Goal: Task Accomplishment & Management: Use online tool/utility

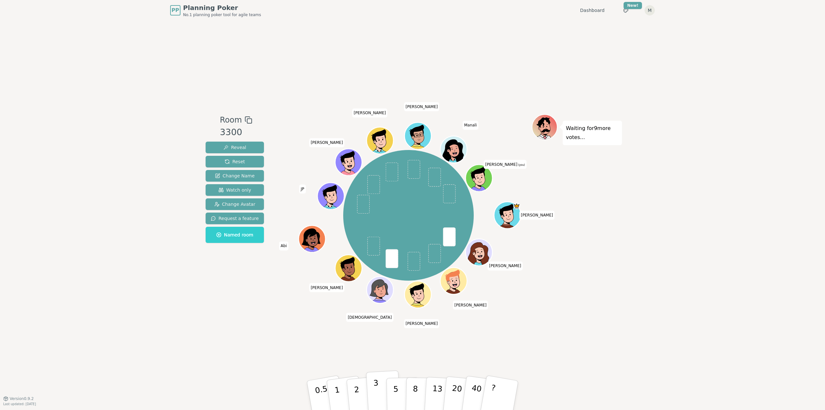
click at [378, 388] on button "3" at bounding box center [383, 395] width 35 height 50
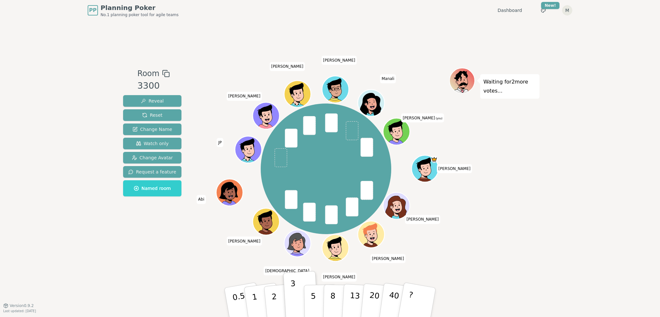
drag, startPoint x: 111, startPoint y: 47, endPoint x: 552, endPoint y: 189, distance: 463.6
click at [552, 189] on div "PP Planning Poker No.1 planning poker tool for agile teams Dashboard Toggle the…" at bounding box center [330, 158] width 660 height 317
drag, startPoint x: 557, startPoint y: 187, endPoint x: 94, endPoint y: 54, distance: 481.7
click at [95, 54] on div "PP Planning Poker No.1 planning poker tool for agile teams Dashboard Toggle the…" at bounding box center [330, 158] width 660 height 317
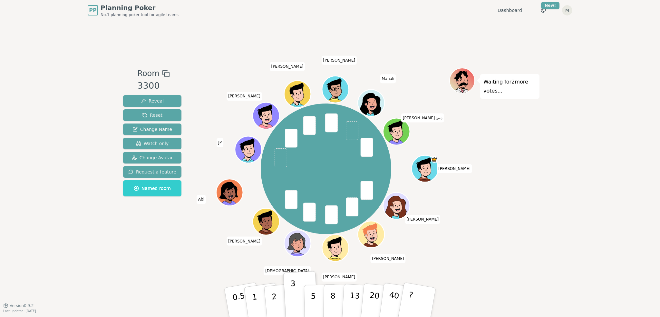
click at [94, 54] on div "PP Planning Poker No.1 planning poker tool for agile teams Dashboard Toggle the…" at bounding box center [330, 158] width 660 height 317
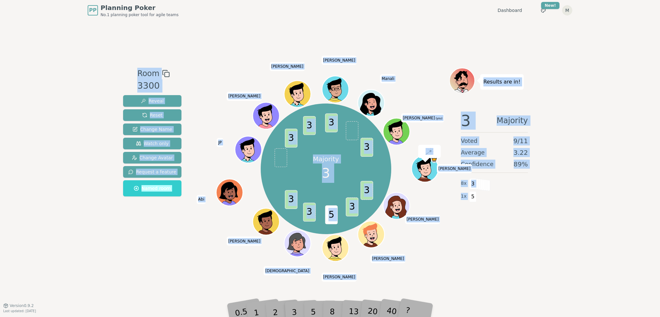
drag, startPoint x: 211, startPoint y: 105, endPoint x: 516, endPoint y: 197, distance: 318.4
click at [516, 197] on div "PP Planning Poker No.1 planning poker tool for agile teams Dashboard Toggle the…" at bounding box center [330, 158] width 660 height 317
click at [553, 212] on div "PP Planning Poker No.1 planning poker tool for agile teams Dashboard Toggle the…" at bounding box center [330, 158] width 660 height 317
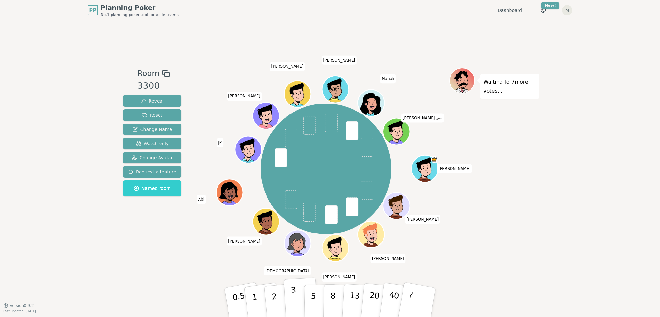
click at [295, 291] on button "3" at bounding box center [301, 302] width 35 height 50
click at [559, 215] on div "PP Planning Poker No.1 planning poker tool for agile teams Dashboard Toggle the…" at bounding box center [330, 158] width 660 height 317
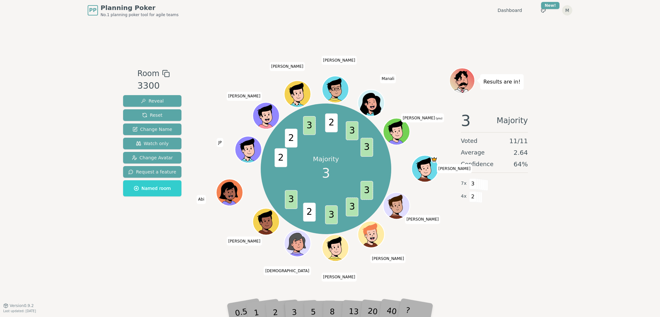
click at [520, 224] on div "3 Majority Voted 11 / 11 Average 2.64 Confidence 64 % 7 x 3 4 x 2" at bounding box center [494, 170] width 90 height 129
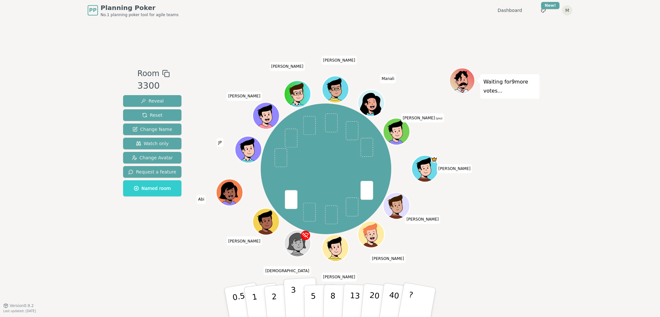
click at [297, 300] on button "3" at bounding box center [301, 302] width 35 height 50
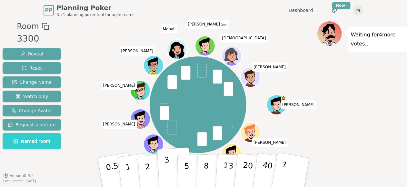
click at [171, 162] on button "3" at bounding box center [174, 172] width 35 height 50
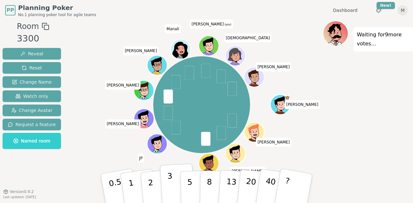
click at [164, 183] on button "3" at bounding box center [177, 189] width 35 height 50
click at [168, 182] on p "3" at bounding box center [170, 189] width 7 height 35
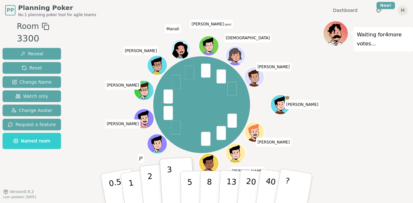
click at [149, 187] on p "2" at bounding box center [151, 189] width 8 height 35
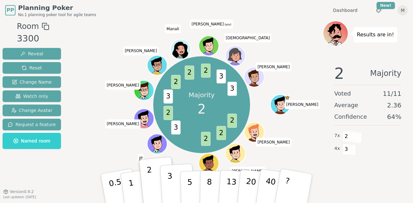
click at [168, 185] on p "3" at bounding box center [170, 189] width 7 height 35
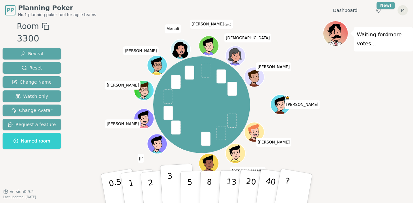
click at [168, 194] on p "3" at bounding box center [170, 189] width 7 height 35
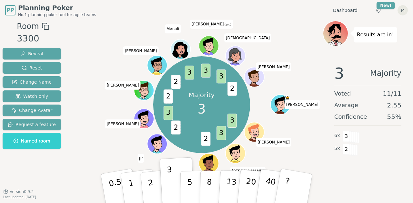
click at [102, 19] on div "PP Planning Poker No.1 planning poker tool for agile teams Dashboard Toggle the…" at bounding box center [206, 10] width 402 height 21
click at [286, 39] on div "Majority 3 3 3 2 2 3 2 2 3 3 3 2 [PERSON_NAME] [PERSON_NAME] [PERSON_NAME] JP […" at bounding box center [202, 104] width 242 height 145
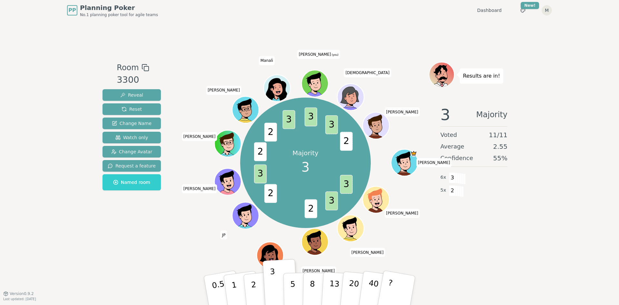
click at [459, 253] on div "Room 3300 Reveal Reset Change Name Watch only Change Avatar Request a feature N…" at bounding box center [309, 157] width 419 height 273
drag, startPoint x: 461, startPoint y: 251, endPoint x: 456, endPoint y: 258, distance: 8.3
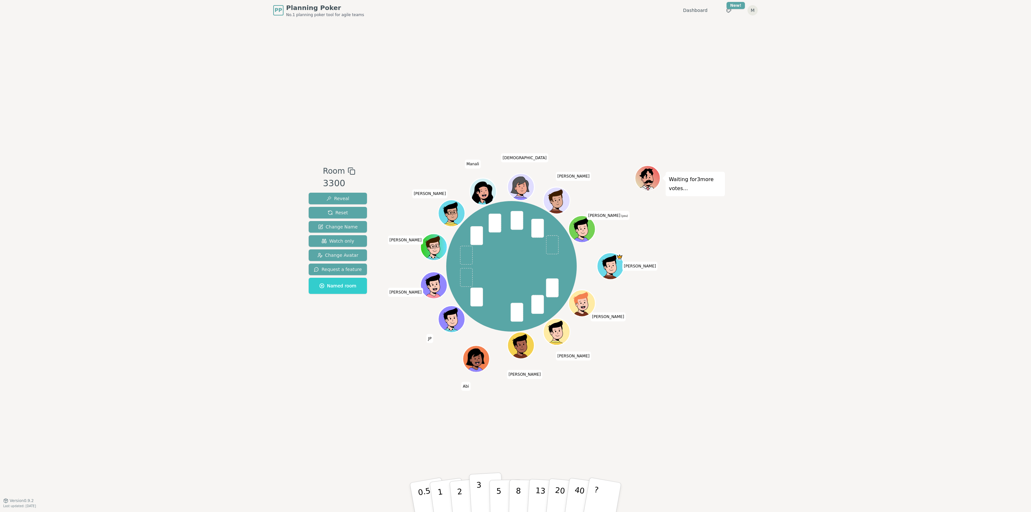
click at [482, 488] on button "3" at bounding box center [486, 498] width 35 height 50
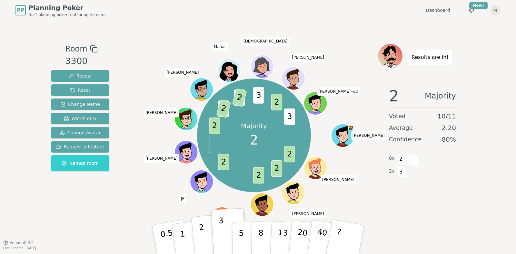
click at [198, 236] on button "2" at bounding box center [209, 239] width 37 height 51
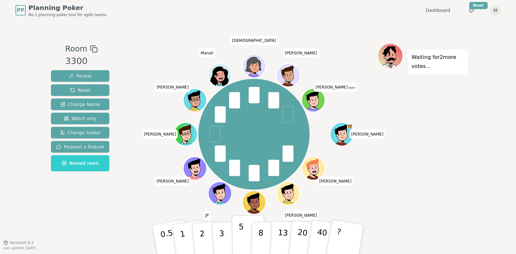
click at [239, 231] on p "5" at bounding box center [241, 239] width 5 height 35
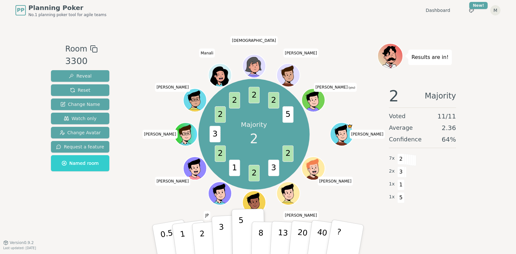
click at [222, 231] on p "3" at bounding box center [222, 240] width 7 height 35
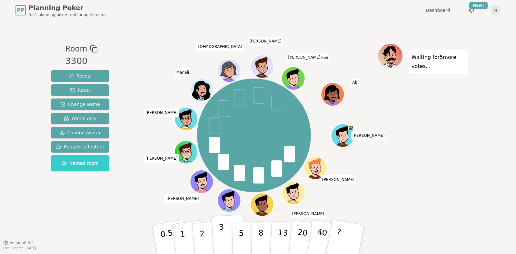
click at [222, 238] on p "3" at bounding box center [222, 240] width 7 height 35
click at [220, 237] on p "3" at bounding box center [222, 240] width 7 height 35
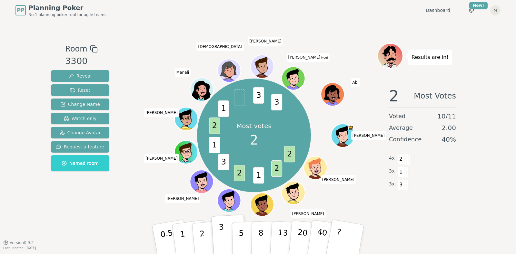
click at [220, 231] on p "3" at bounding box center [222, 240] width 7 height 35
click at [205, 232] on button "2" at bounding box center [209, 239] width 37 height 51
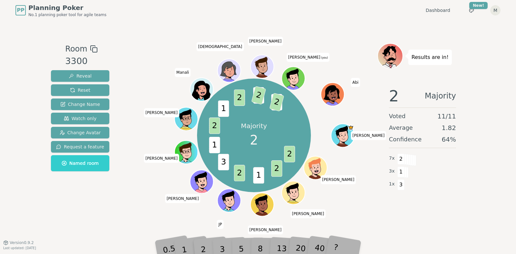
click at [124, 185] on div "Room 3300 Reveal Reset Change Name Watch only Change Avatar Request a feature N…" at bounding box center [257, 131] width 419 height 177
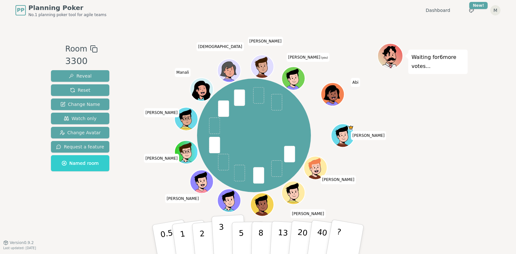
click at [229, 232] on button "3" at bounding box center [228, 240] width 35 height 50
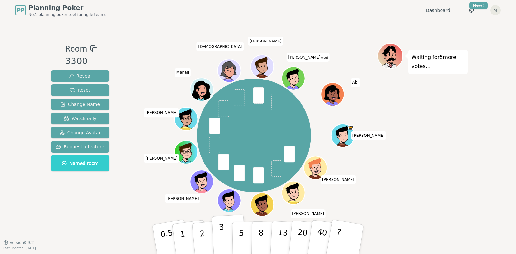
click at [223, 236] on button "3" at bounding box center [228, 240] width 35 height 50
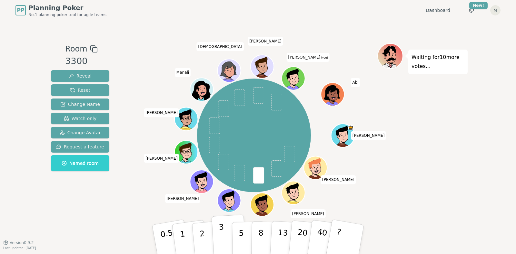
click at [227, 232] on button "3" at bounding box center [228, 240] width 35 height 50
